Goal: Find contact information: Find contact information

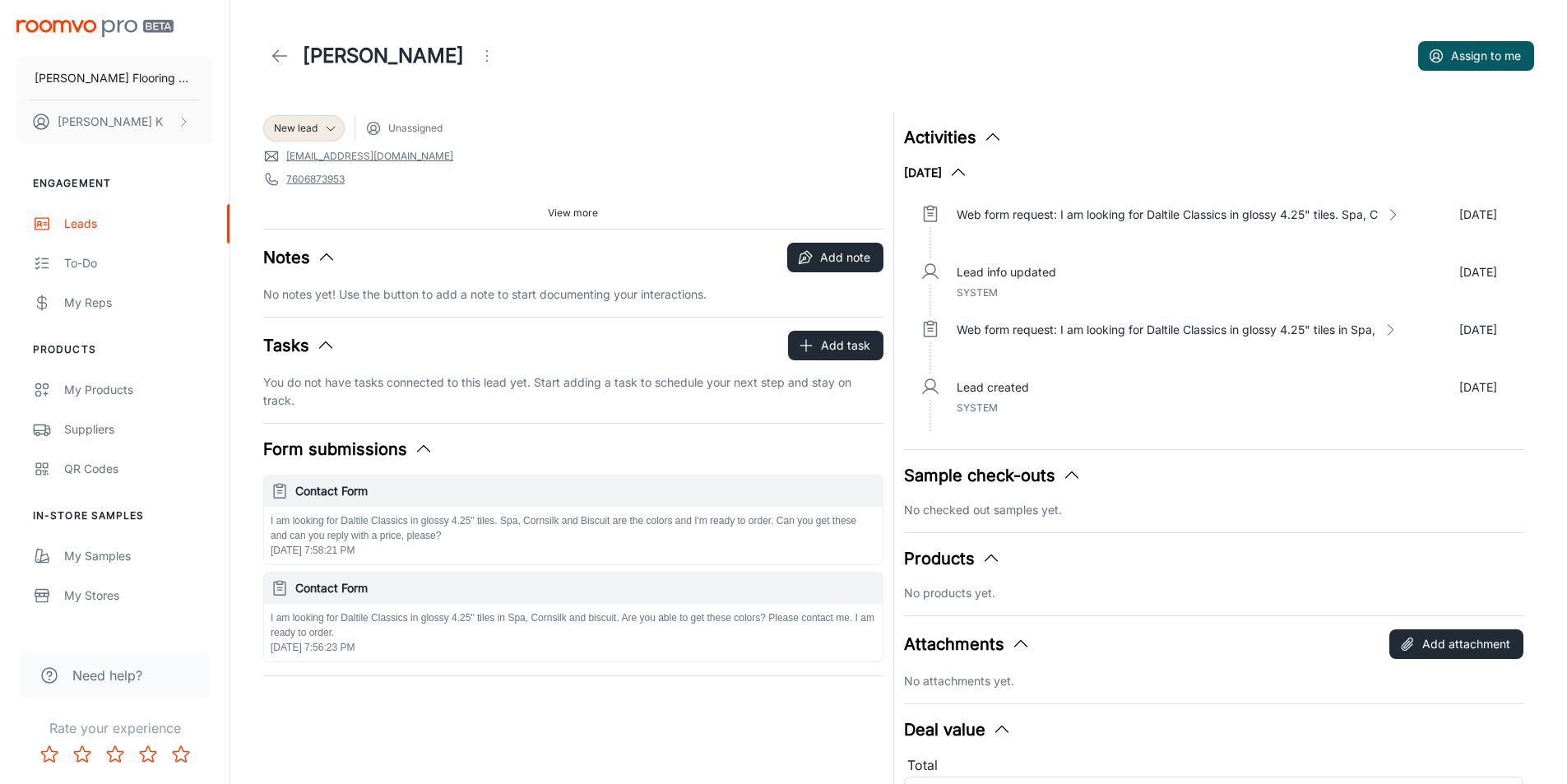
click at [307, 156] on link "[EMAIL_ADDRESS][DOMAIN_NAME]" at bounding box center [370, 156] width 167 height 15
drag, startPoint x: 409, startPoint y: 152, endPoint x: 284, endPoint y: 157, distance: 125.1
click at [284, 157] on span "[EMAIL_ADDRESS][DOMAIN_NAME]" at bounding box center [573, 156] width 620 height 16
click at [377, 179] on span "7606873953" at bounding box center [573, 179] width 620 height 16
drag, startPoint x: 282, startPoint y: 157, endPoint x: 398, endPoint y: 163, distance: 116.2
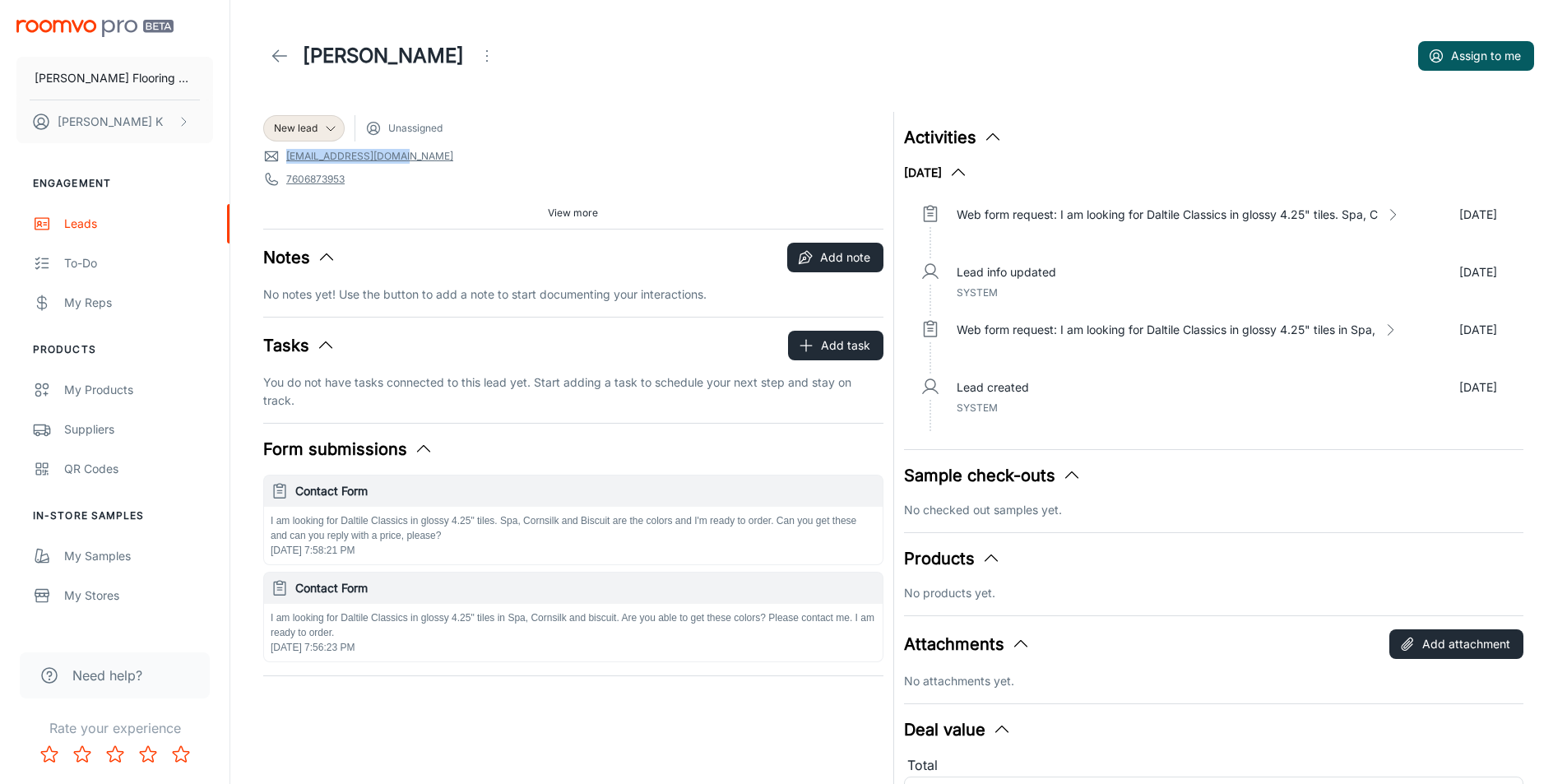
click at [398, 163] on span "[EMAIL_ADDRESS][DOMAIN_NAME]" at bounding box center [573, 156] width 620 height 16
copy link "[EMAIL_ADDRESS][DOMAIN_NAME]"
click at [276, 60] on icon at bounding box center [280, 56] width 20 height 20
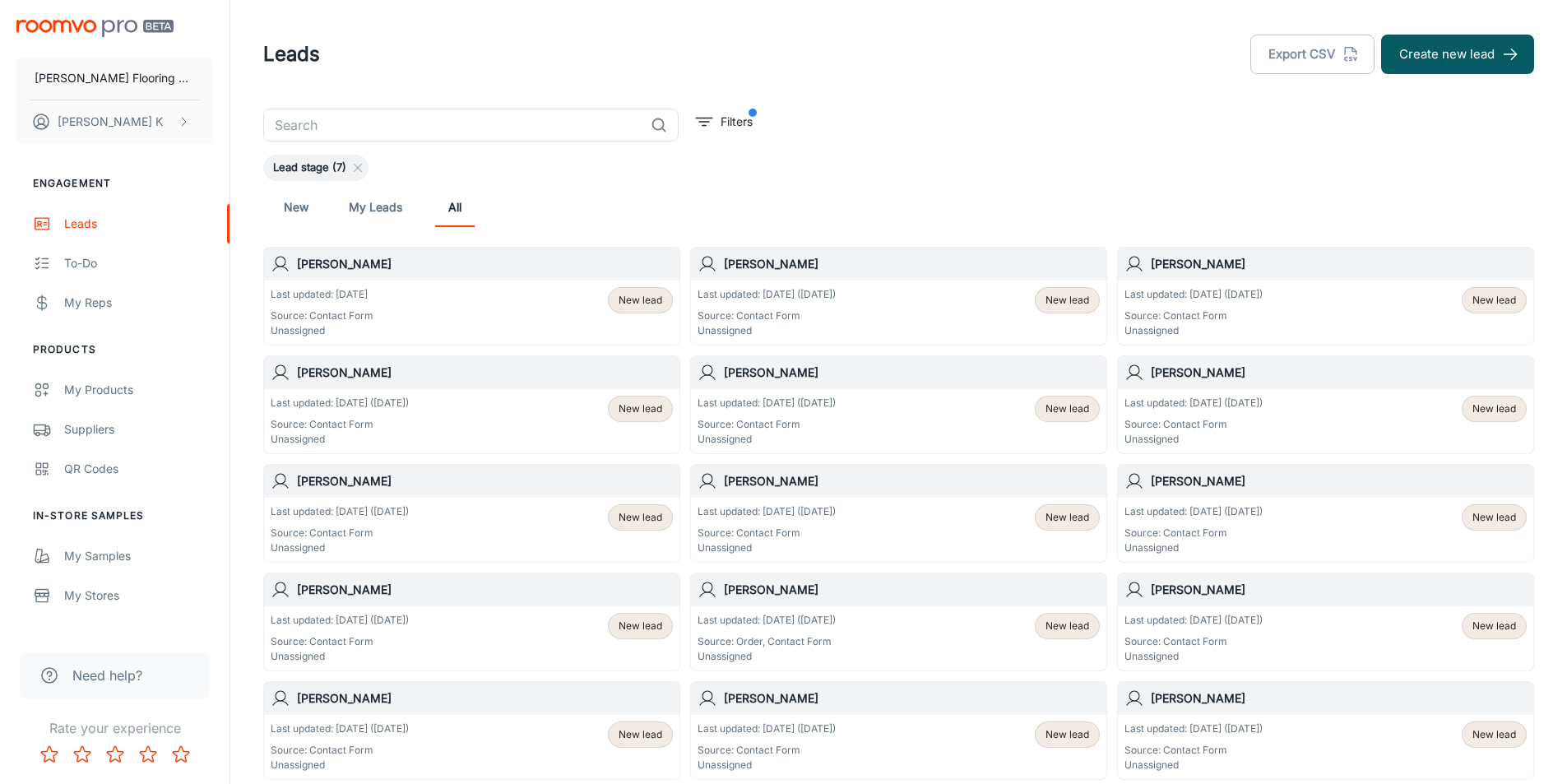
click at [1208, 309] on p "Source: Contact Form" at bounding box center [1193, 315] width 138 height 15
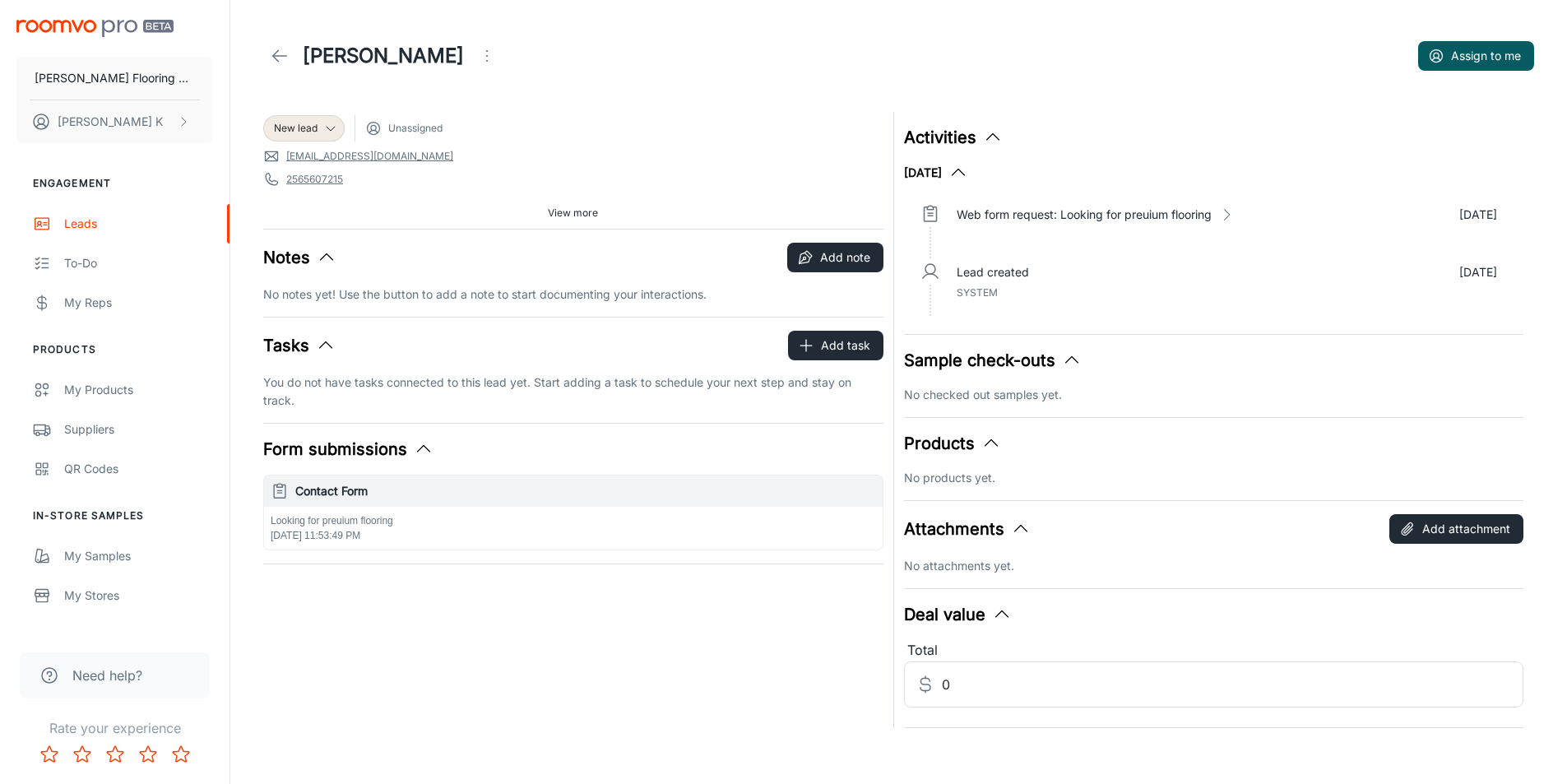
click at [279, 58] on icon at bounding box center [280, 56] width 20 height 20
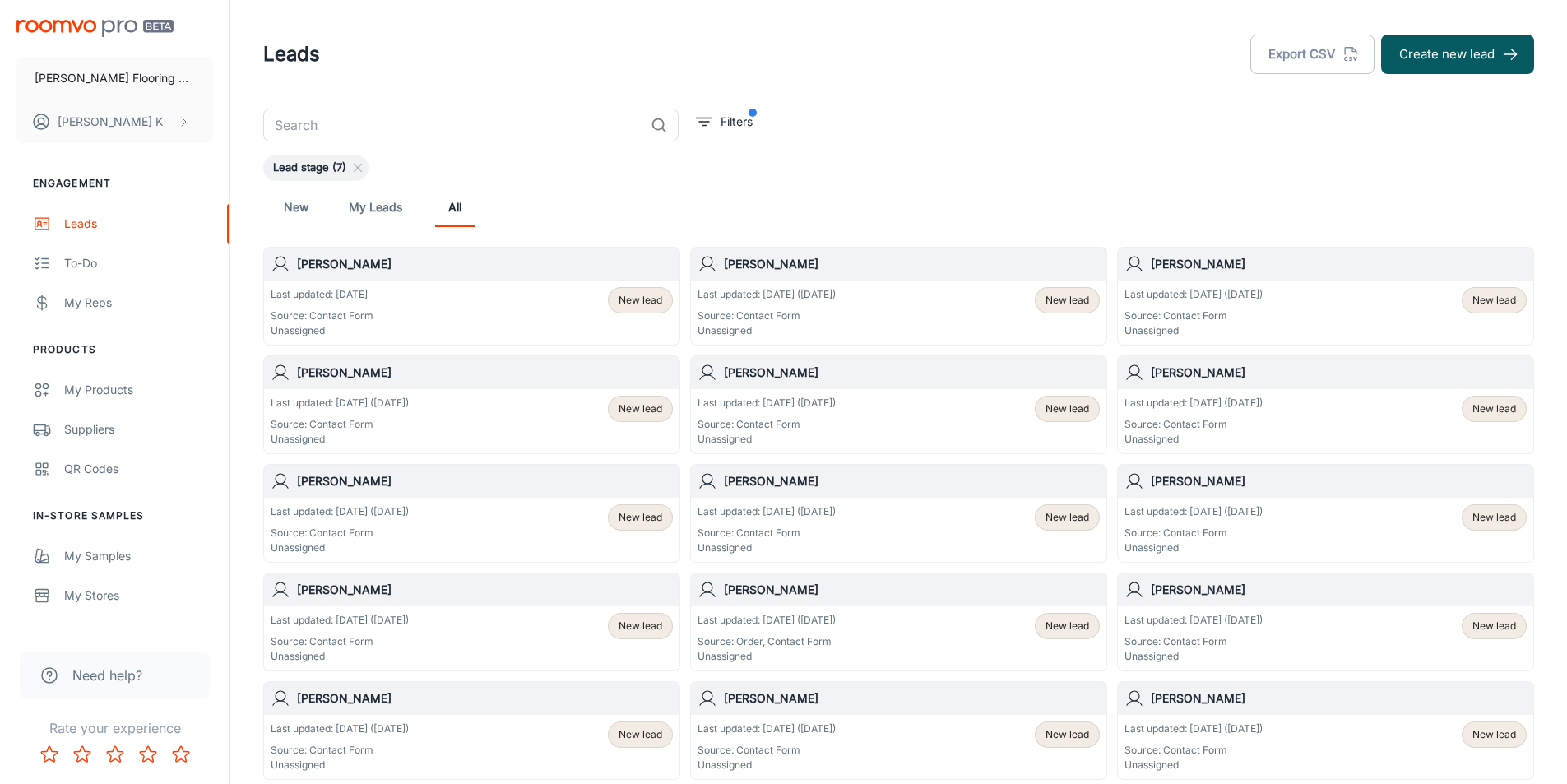
click at [785, 271] on h6 "[PERSON_NAME]" at bounding box center [911, 264] width 376 height 18
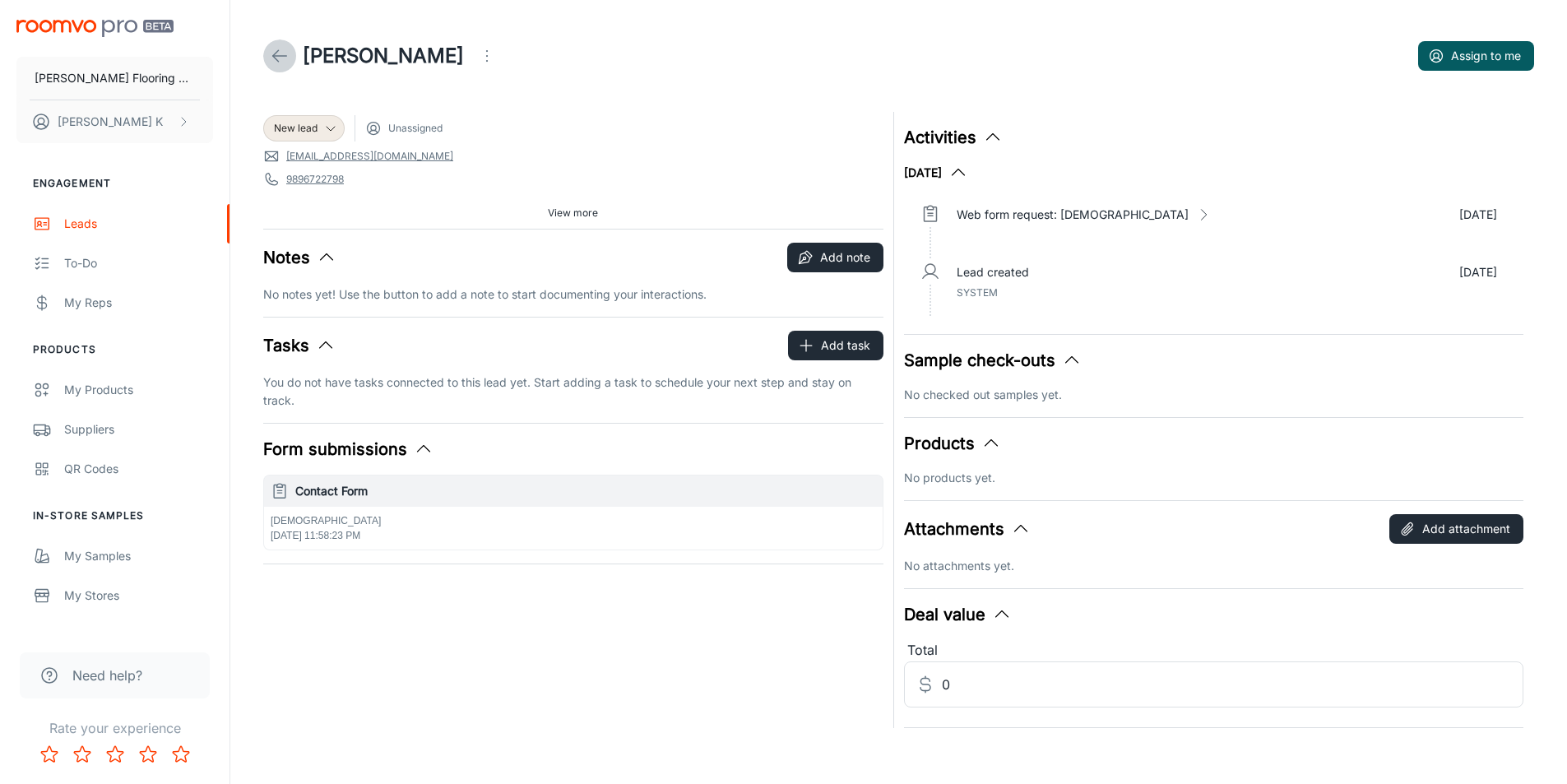
click at [268, 49] on link at bounding box center [279, 56] width 33 height 33
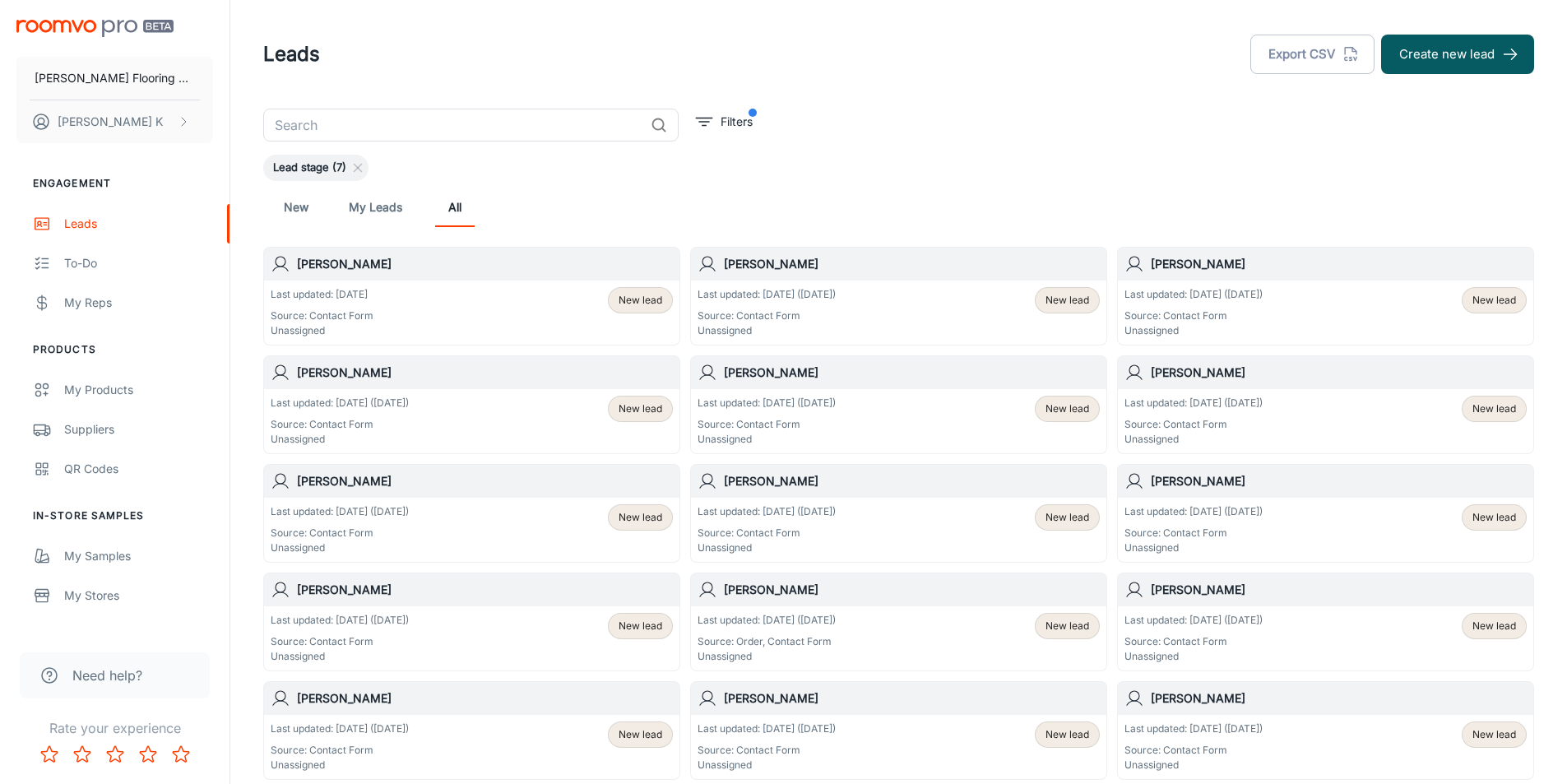
click at [362, 326] on p "Unassigned" at bounding box center [322, 331] width 102 height 15
